Goal: Task Accomplishment & Management: Manage account settings

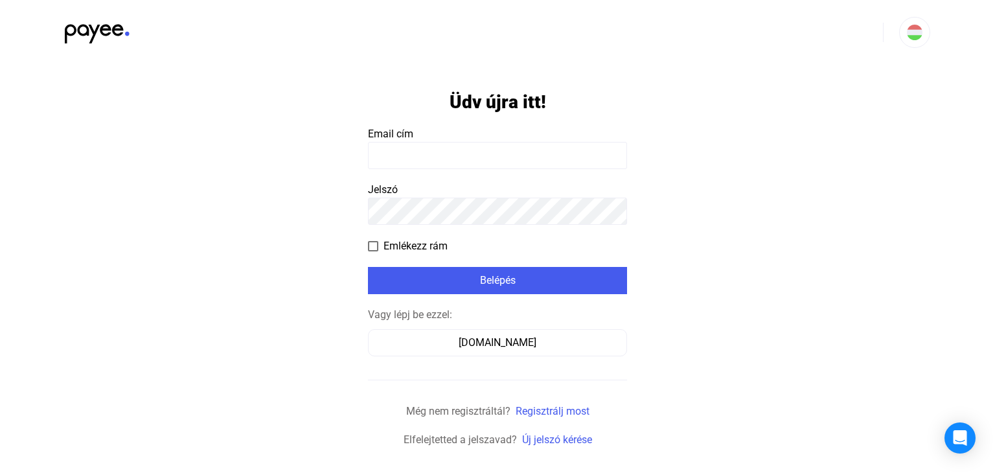
click at [464, 154] on input at bounding box center [497, 155] width 259 height 27
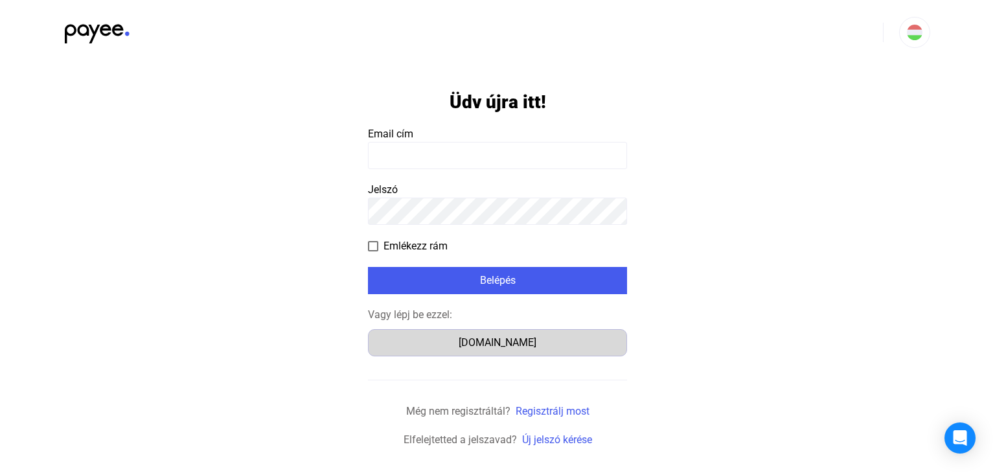
click at [495, 335] on div "[DOMAIN_NAME]" at bounding box center [497, 343] width 250 height 16
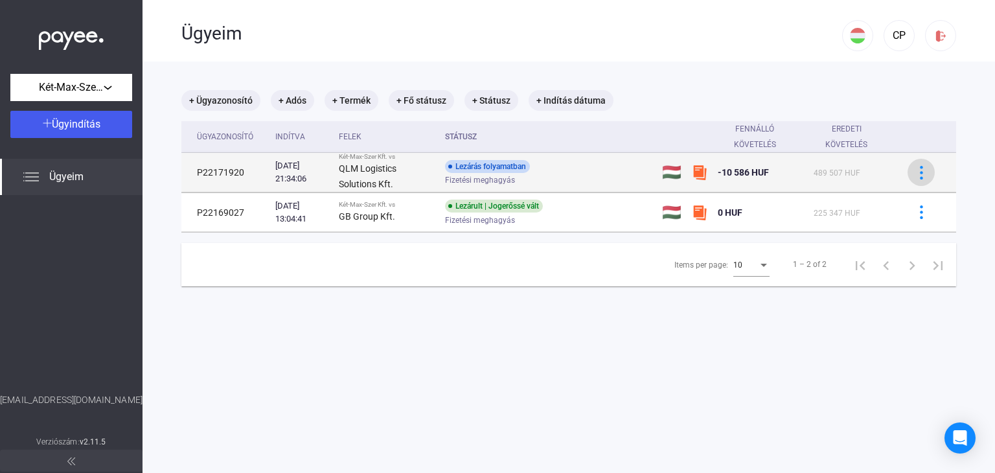
click at [915, 176] on img at bounding box center [922, 173] width 14 height 14
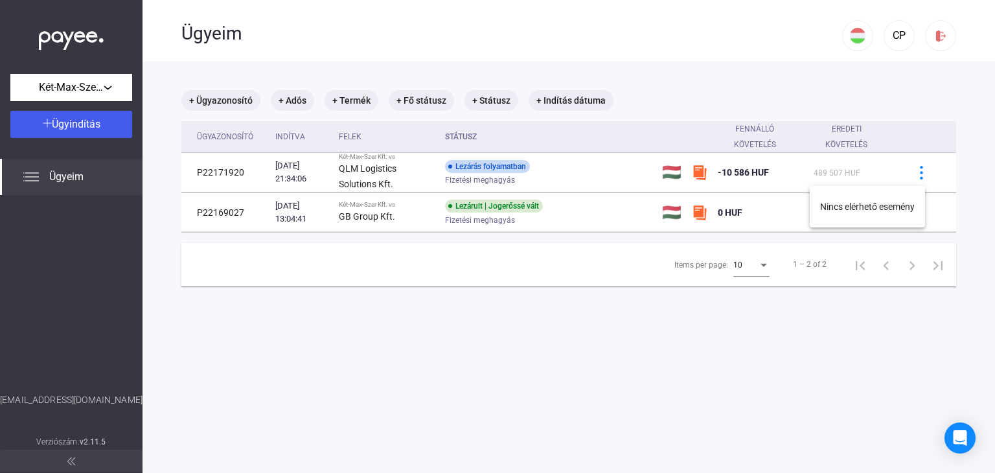
click at [759, 172] on div at bounding box center [497, 236] width 995 height 473
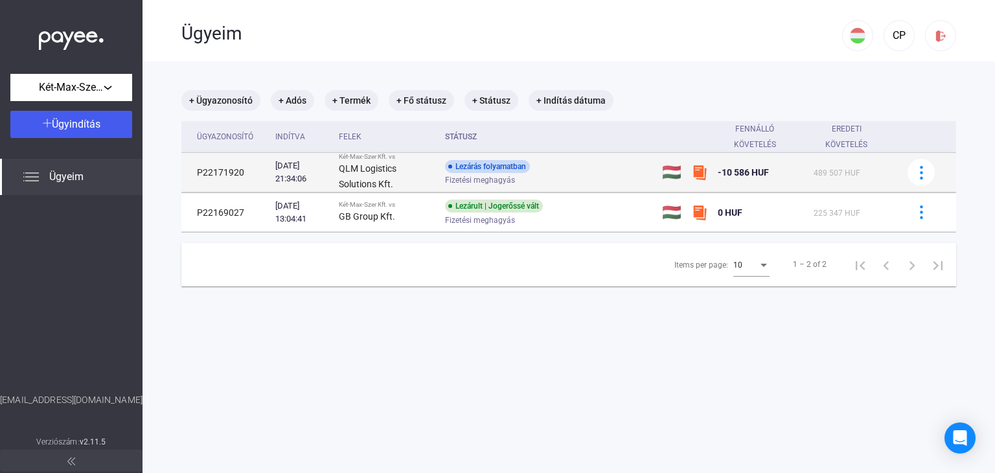
click at [773, 172] on div "-10 586 HUF" at bounding box center [760, 173] width 85 height 16
